Goal: Obtain resource: Download file/media

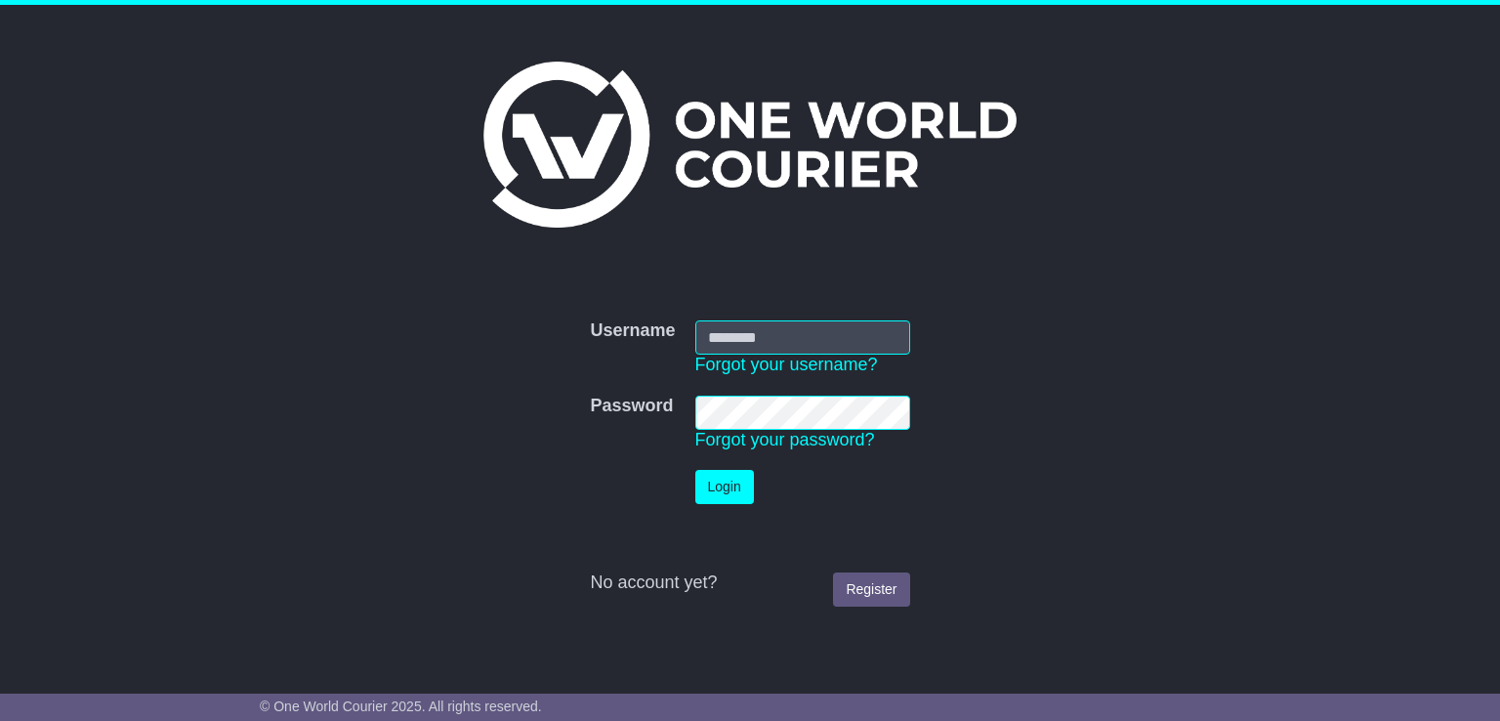
type input "**********"
click at [730, 473] on button "Login" at bounding box center [724, 487] width 59 height 34
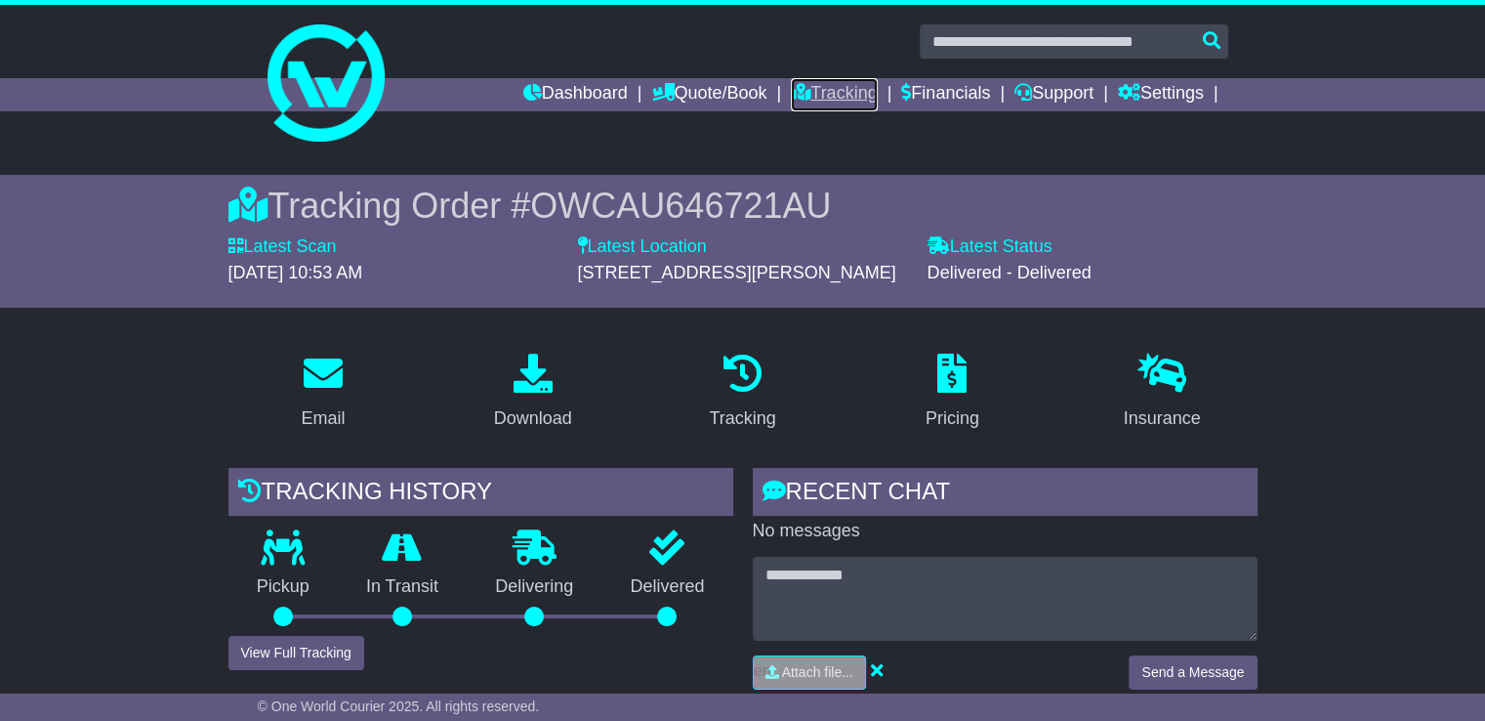
click at [817, 91] on link "Tracking" at bounding box center [834, 94] width 86 height 33
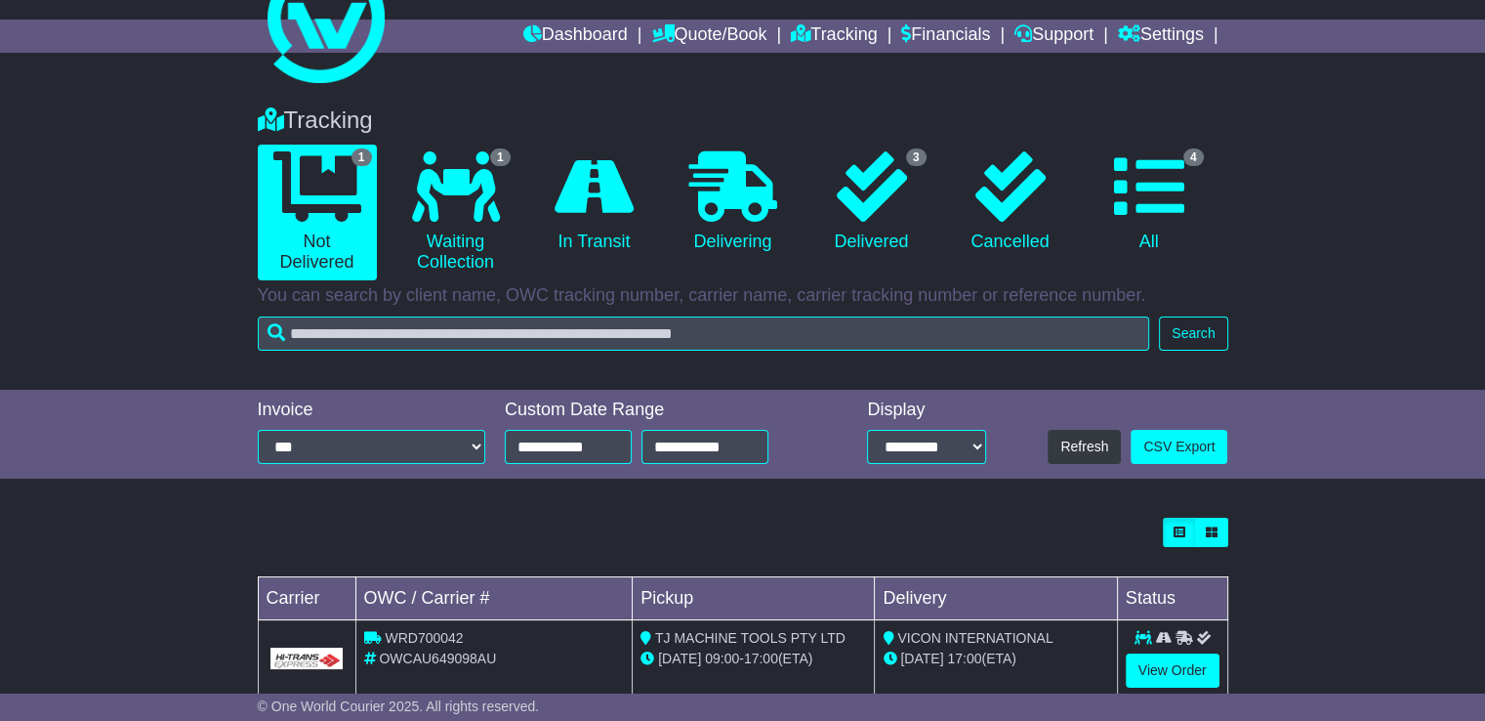
scroll to position [102, 0]
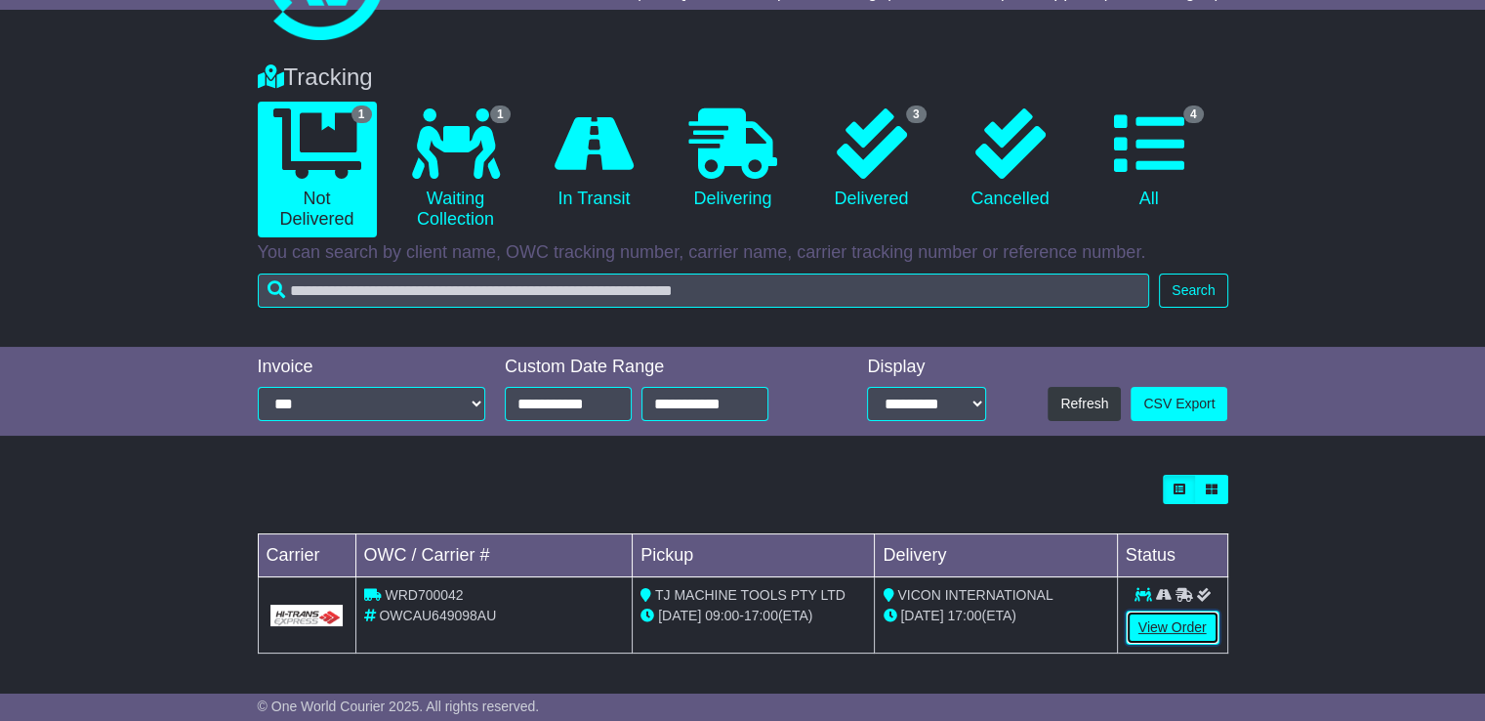
click at [1182, 626] on link "View Order" at bounding box center [1173, 627] width 94 height 34
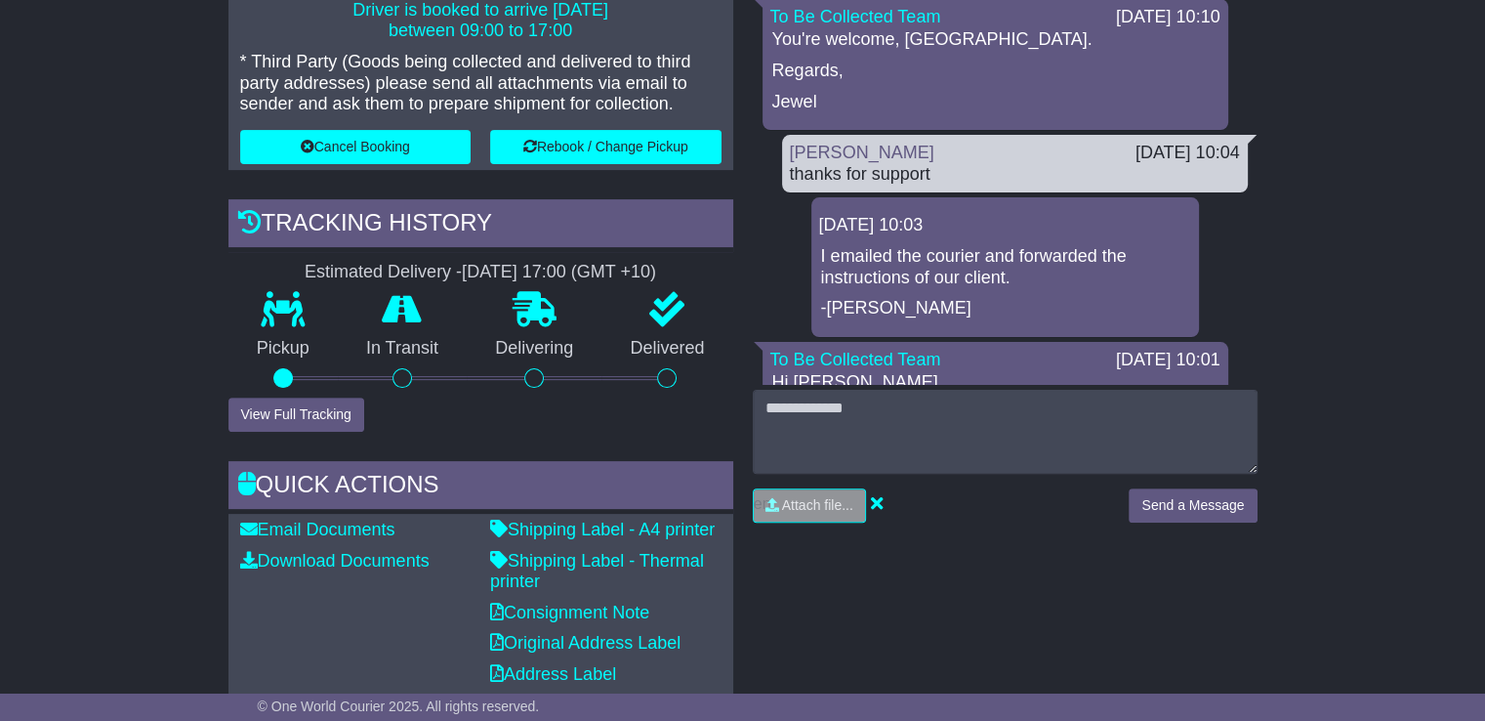
scroll to position [520, 0]
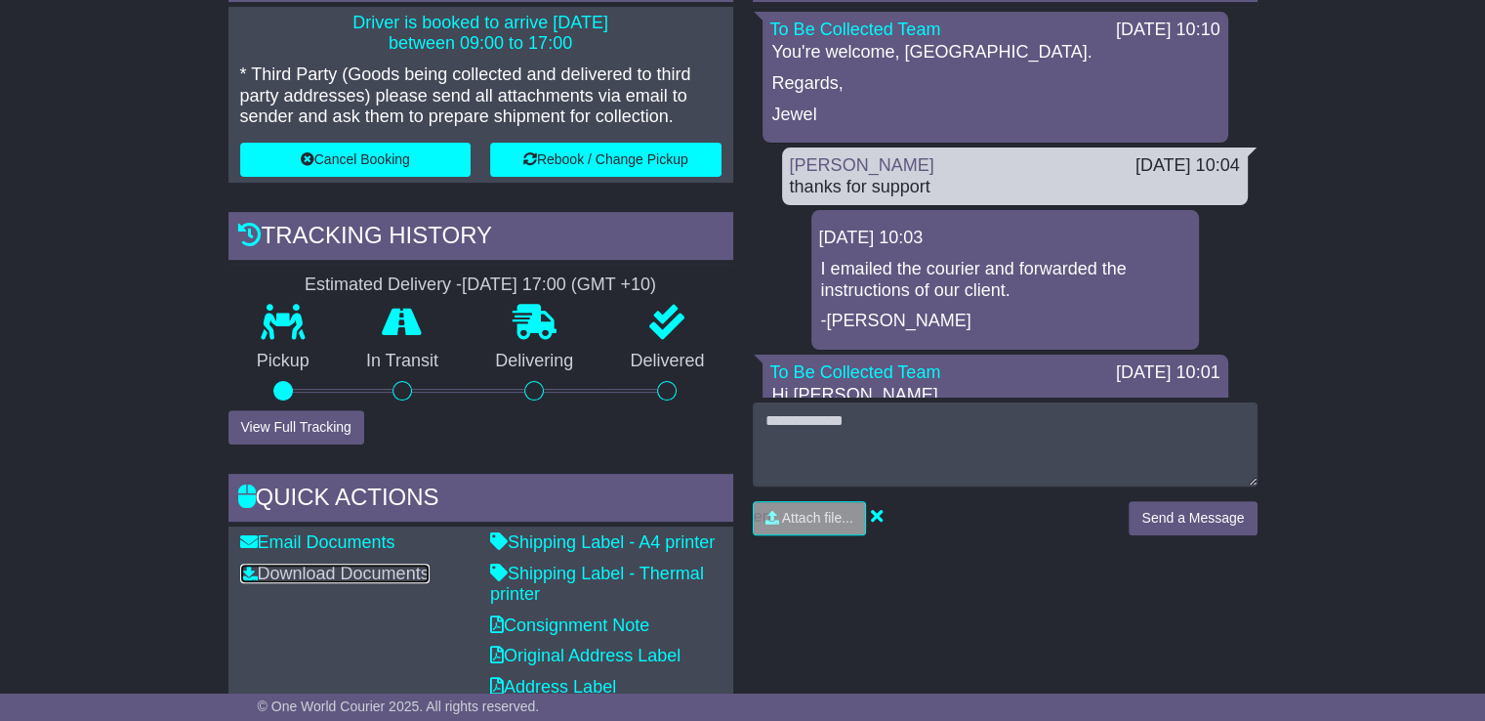
click at [365, 572] on link "Download Documents" at bounding box center [334, 573] width 189 height 20
